Goal: Navigation & Orientation: Find specific page/section

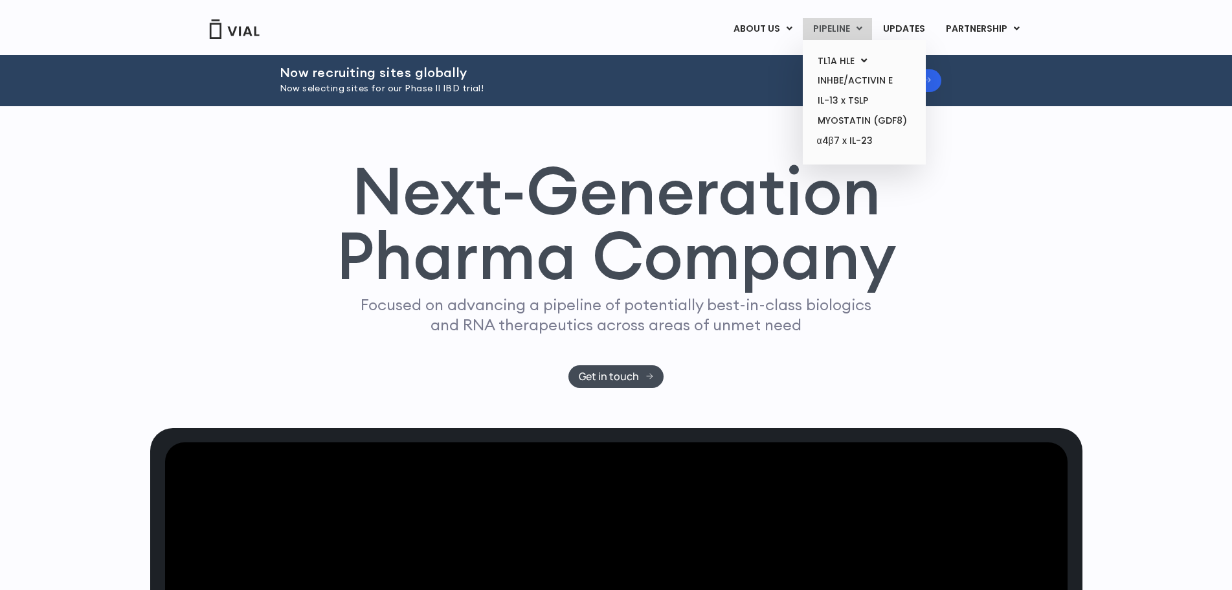
click at [843, 27] on link "PIPELINE" at bounding box center [837, 29] width 69 height 22
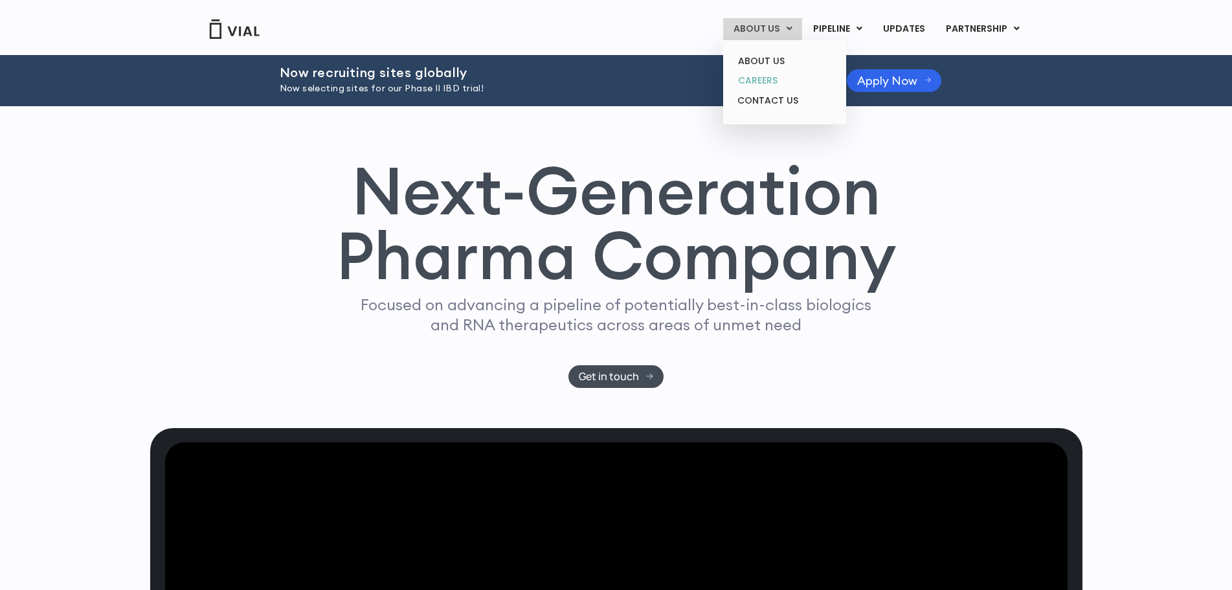
click at [755, 77] on link "CAREERS" at bounding box center [784, 81] width 113 height 20
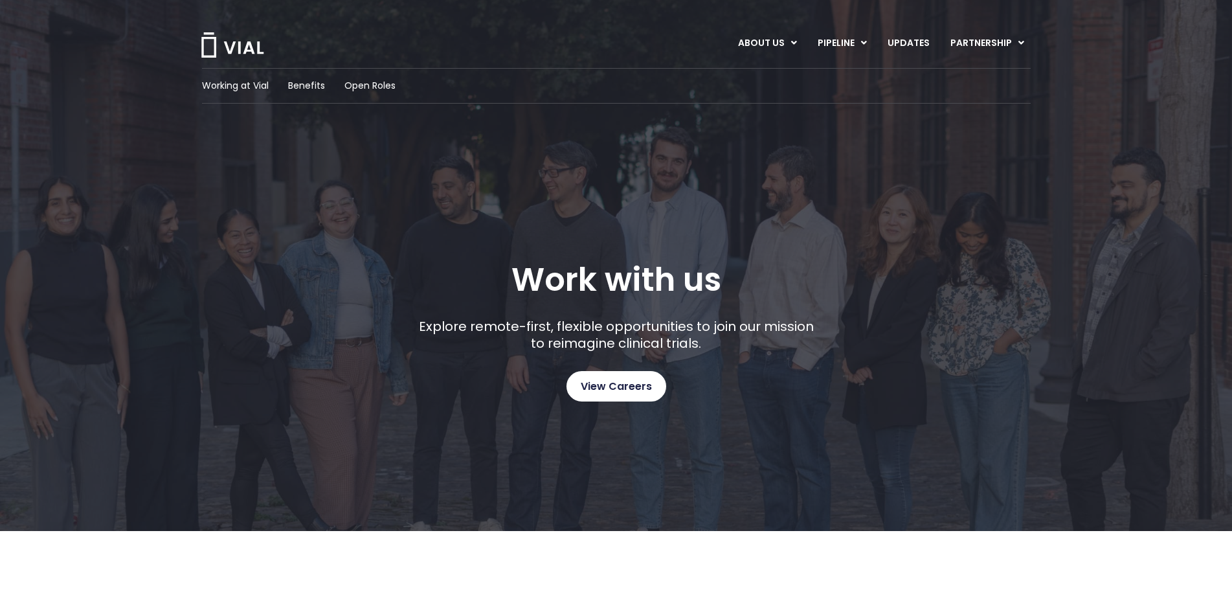
click at [633, 378] on span "View Careers" at bounding box center [616, 386] width 71 height 17
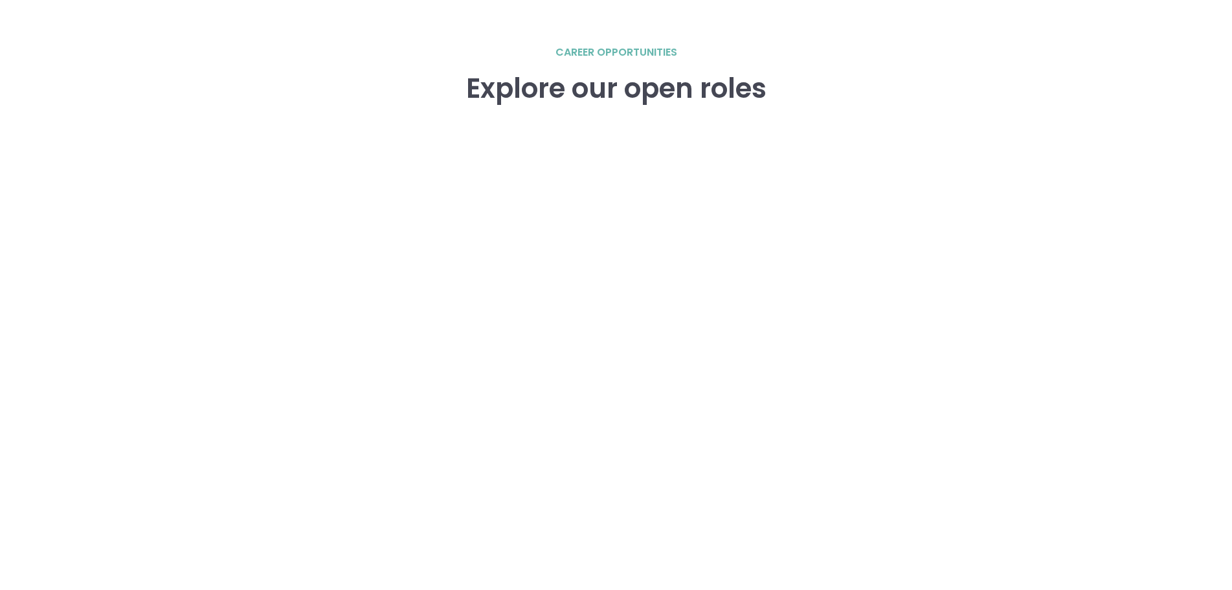
scroll to position [1883, 0]
